Goal: Task Accomplishment & Management: Use online tool/utility

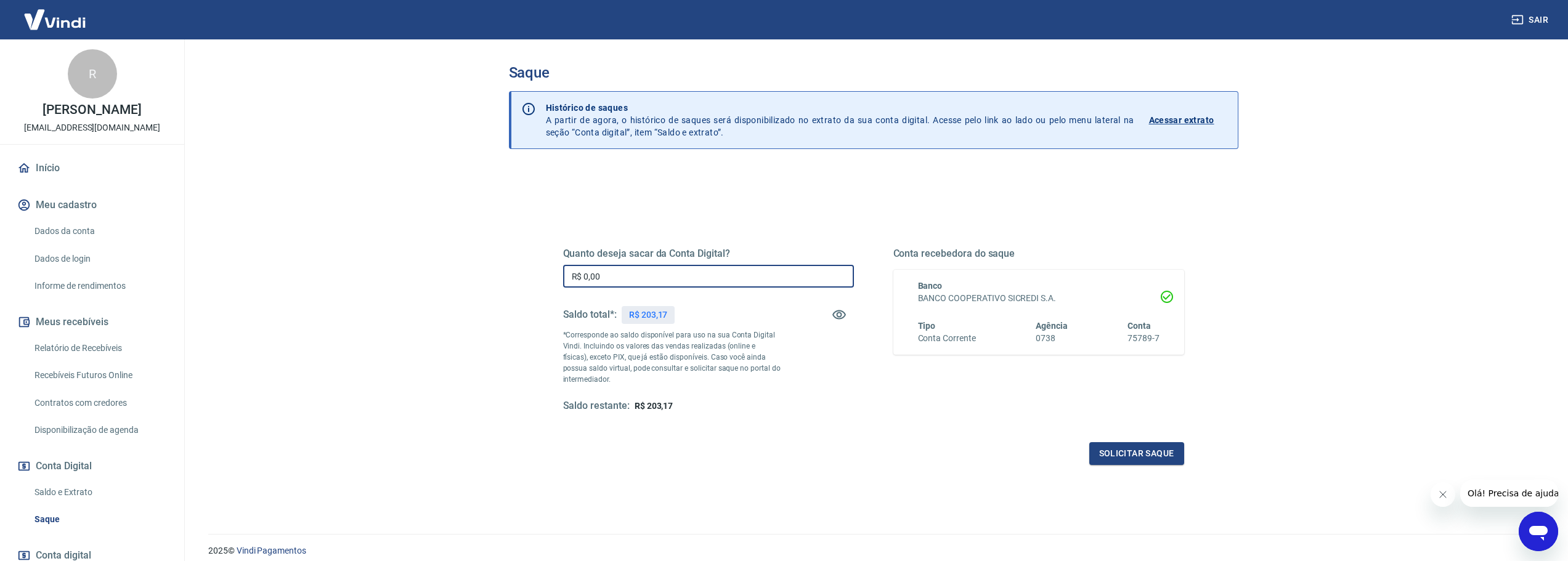
click at [634, 267] on input "R$ 0,00" at bounding box center [708, 277] width 291 height 23
type input "R$ 203,17"
click at [1150, 456] on button "Solicitar saque" at bounding box center [1136, 454] width 95 height 23
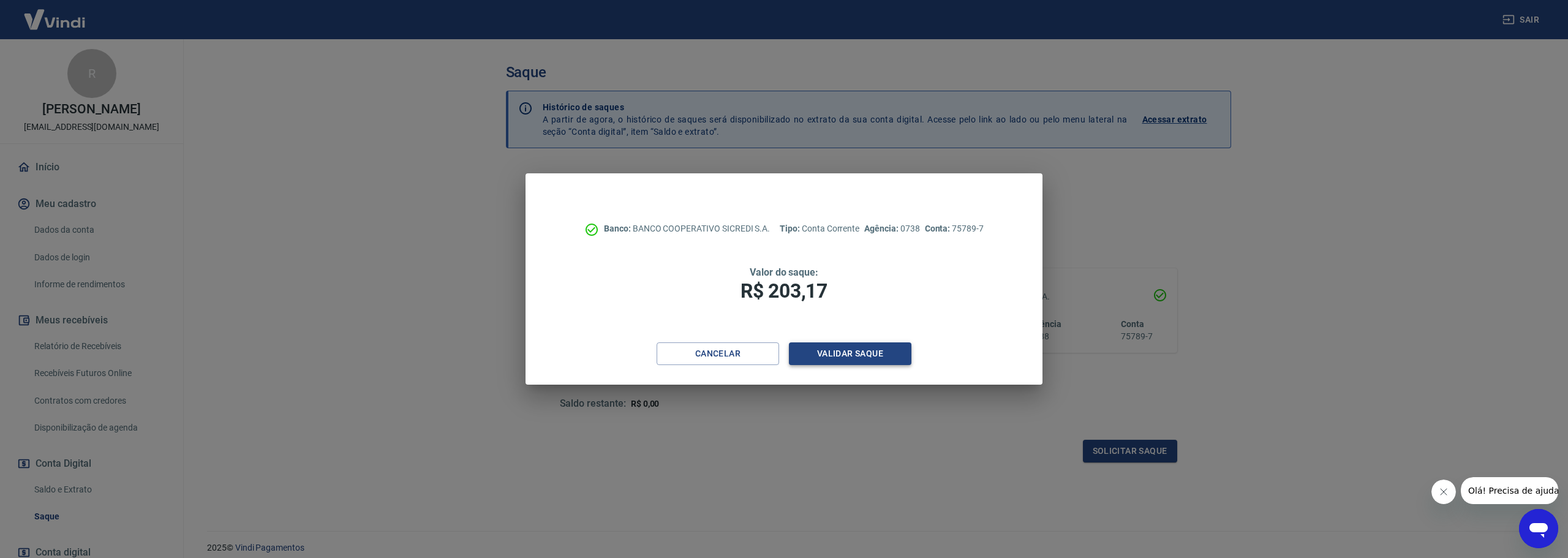
click at [850, 350] on button "Validar saque" at bounding box center [850, 354] width 122 height 23
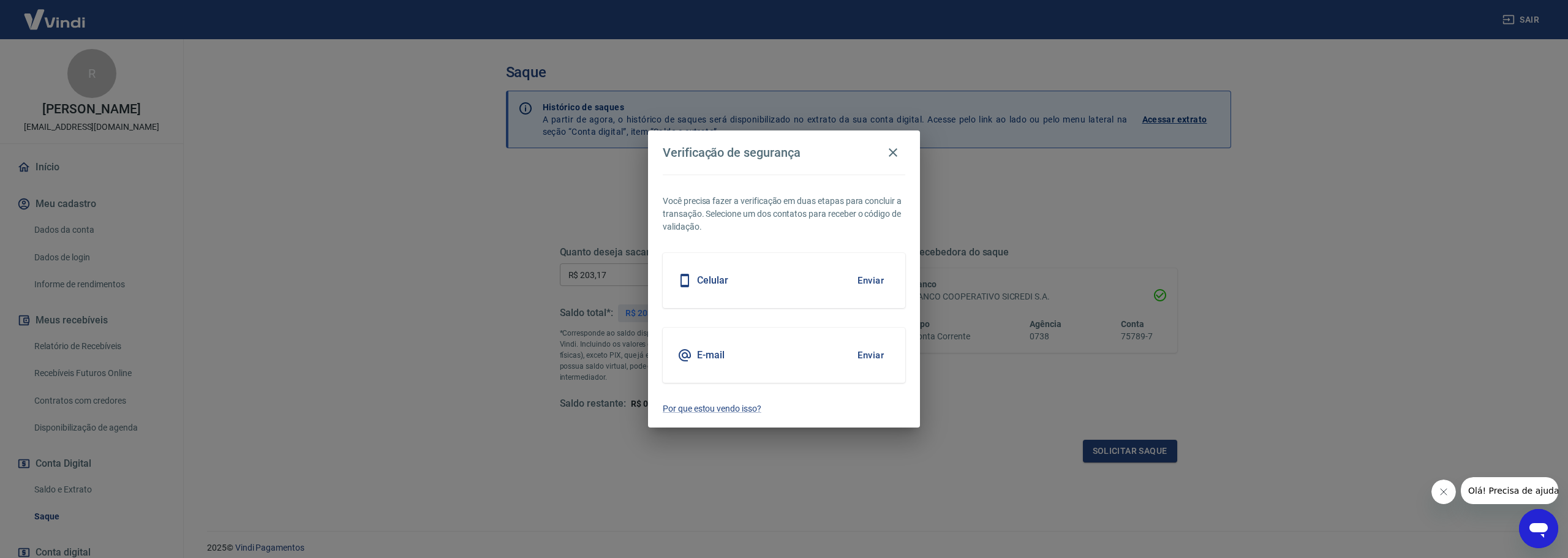
click at [859, 356] on button "Enviar" at bounding box center [870, 356] width 40 height 26
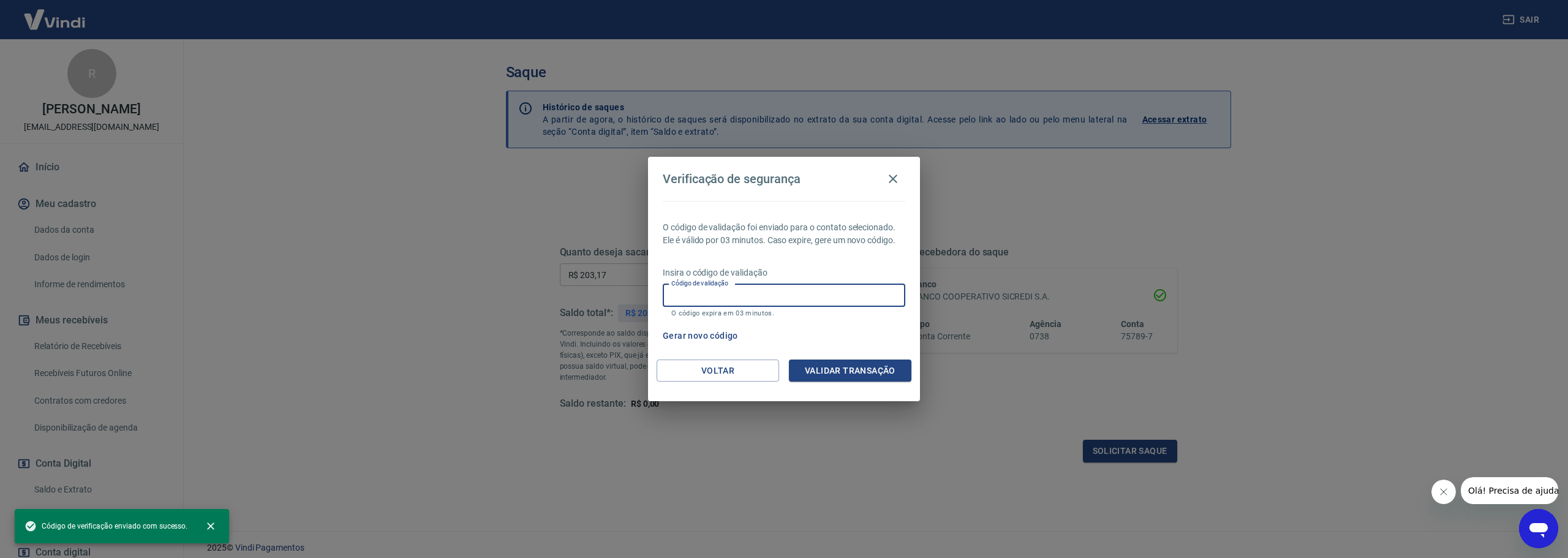
click at [743, 293] on input "Código de validação" at bounding box center [784, 296] width 243 height 23
paste input "351652"
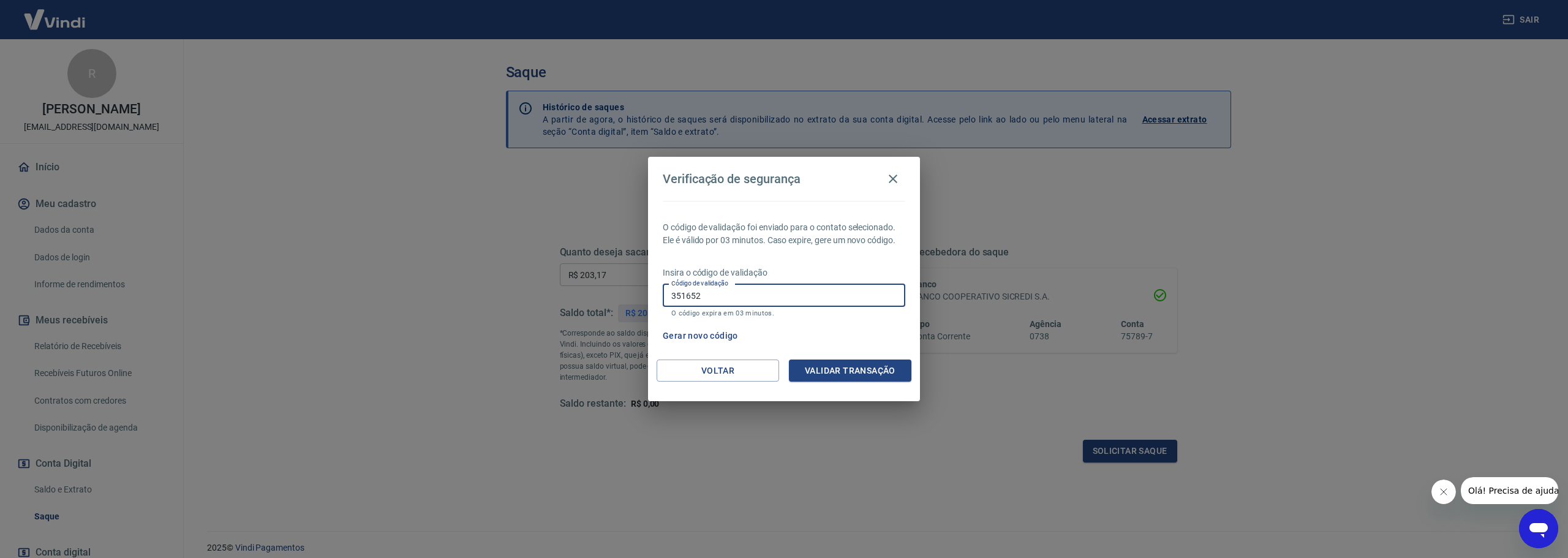
type input "351652"
click at [812, 358] on div "O código de validação foi enviado para o contato selecionado. Ele é válido por …" at bounding box center [784, 280] width 272 height 159
click at [818, 366] on button "Validar transação" at bounding box center [850, 371] width 122 height 23
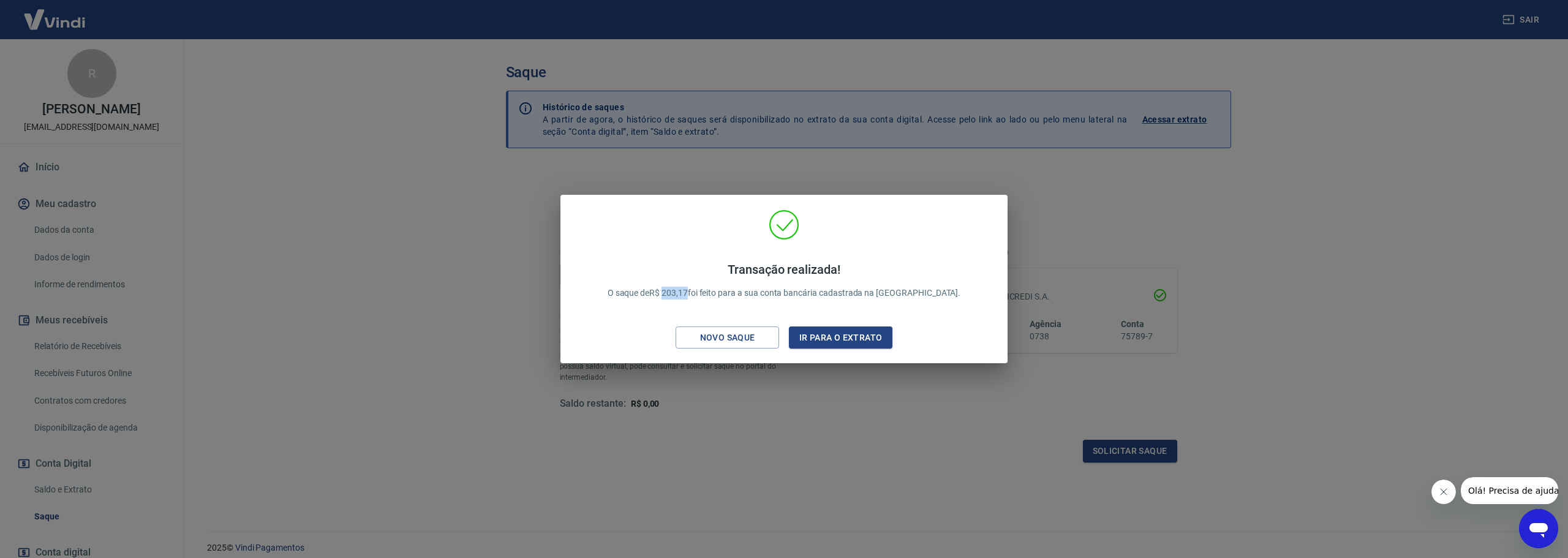
drag, startPoint x: 695, startPoint y: 291, endPoint x: 719, endPoint y: 292, distance: 24.0
click at [719, 292] on p "Transação realizada! O saque de R$ 203,17 foi feito para a sua conta bancária c…" at bounding box center [784, 281] width 353 height 37
copy p "203,17"
